Goal: Information Seeking & Learning: Learn about a topic

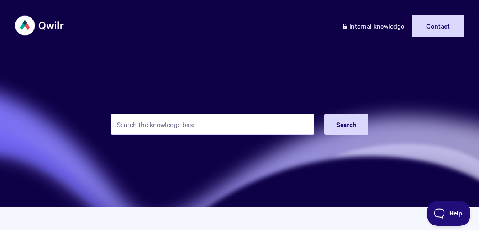
click at [190, 126] on input "Search the knowledge base" at bounding box center [213, 124] width 204 height 21
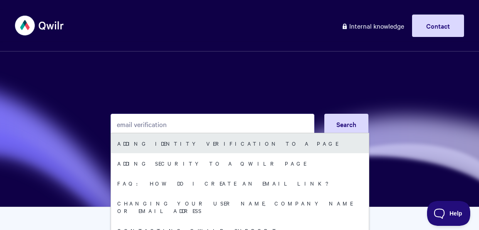
type input "email verification"
click at [201, 141] on link "Adding Identity Verification to a Page" at bounding box center [240, 144] width 258 height 20
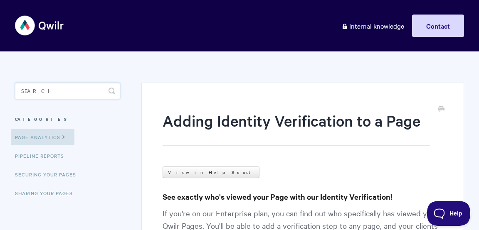
click at [57, 92] on input "Search" at bounding box center [67, 91] width 105 height 17
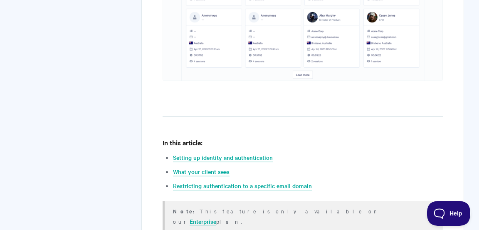
scroll to position [311, 0]
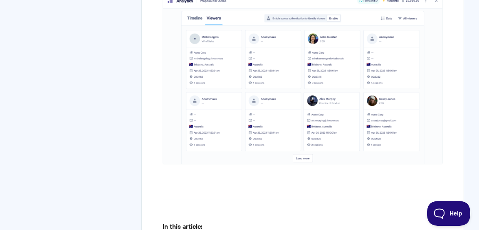
type input "name"
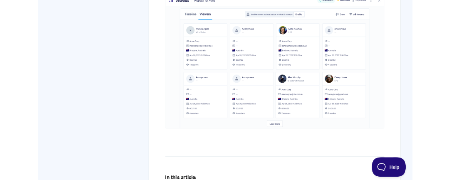
scroll to position [332, 0]
